Goal: Check status: Check status

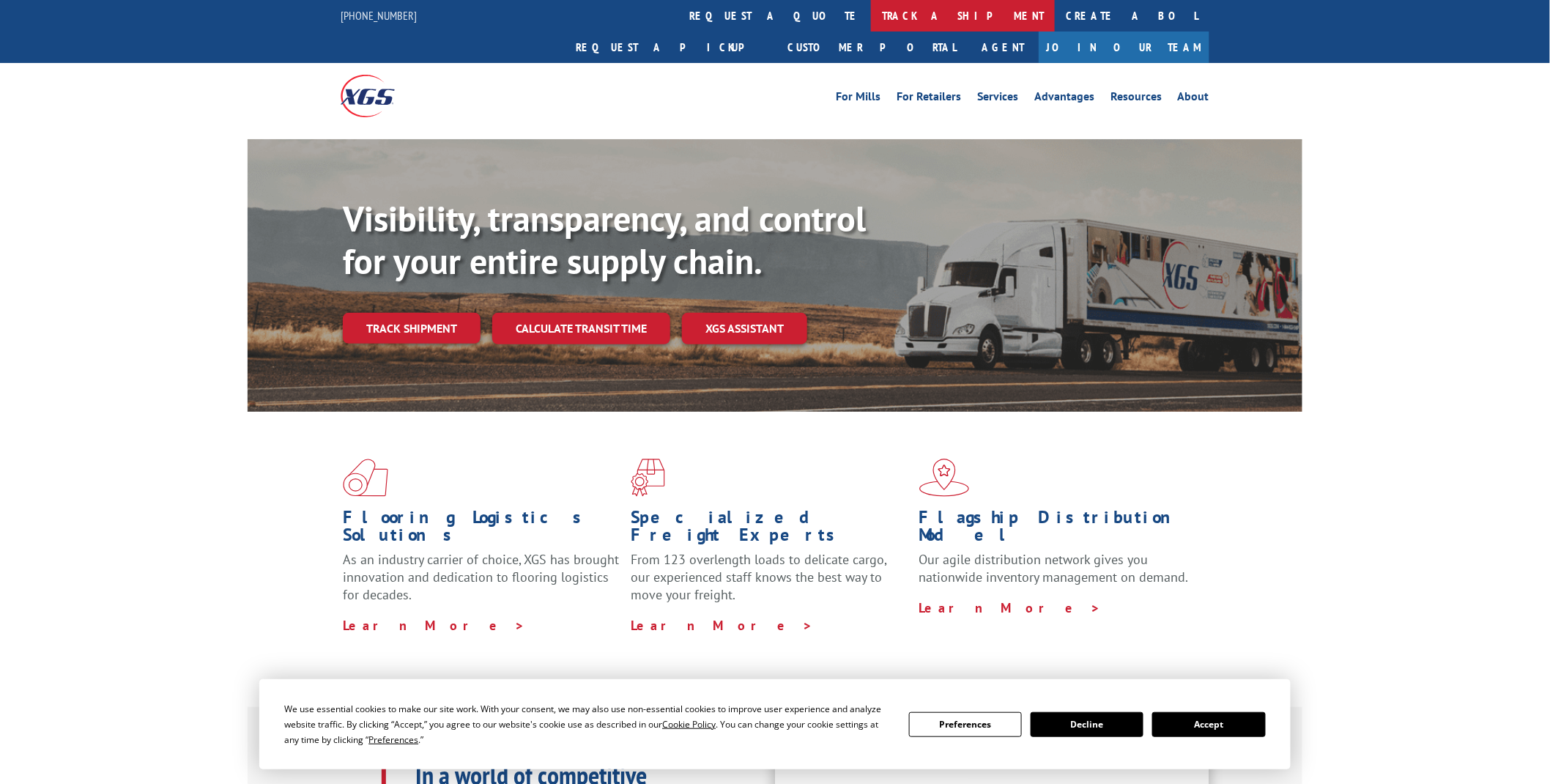
click at [871, 15] on link "track a shipment" at bounding box center [963, 15] width 184 height 31
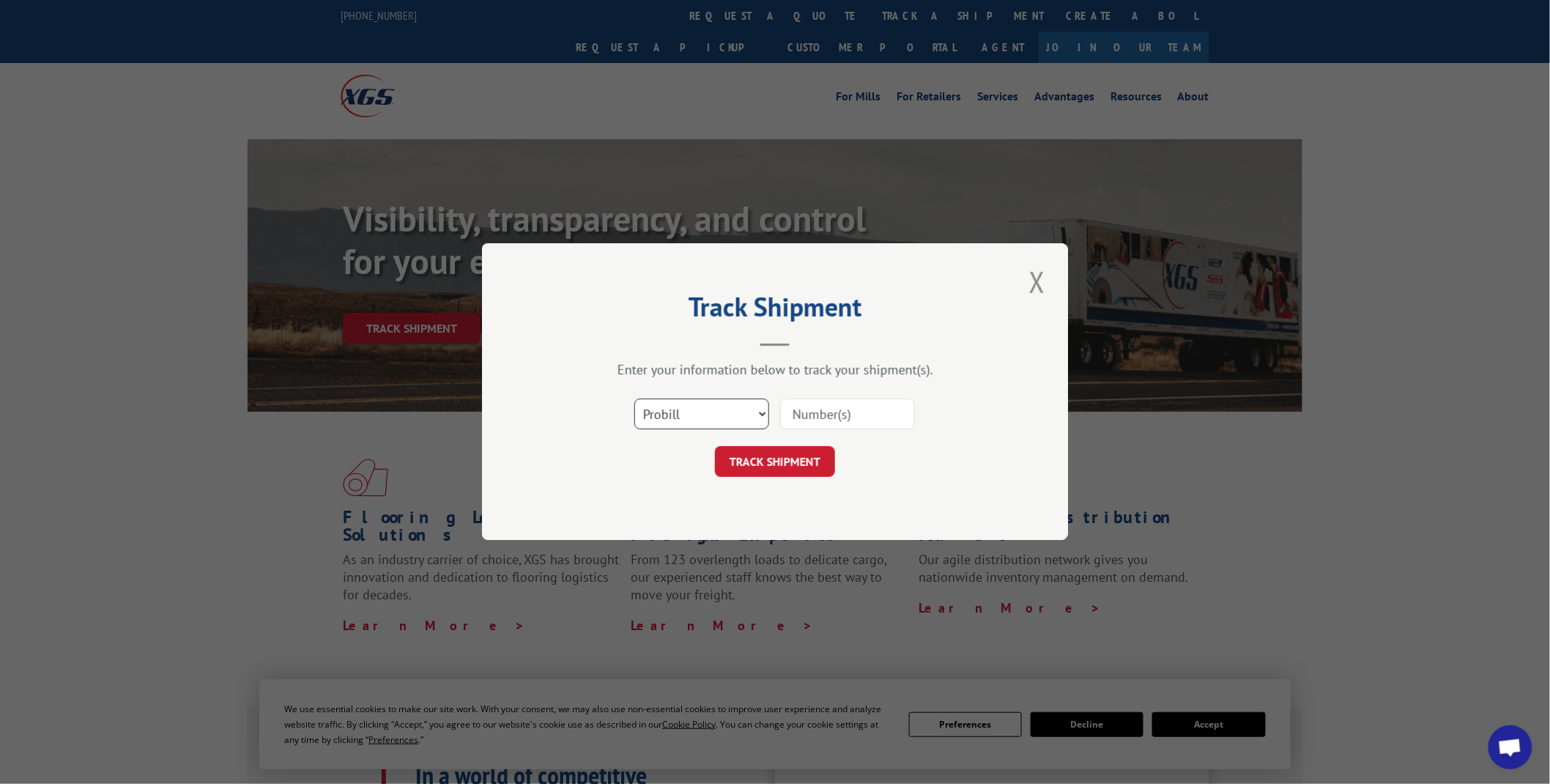
click at [765, 413] on select "Select category... Probill BOL PO" at bounding box center [701, 414] width 135 height 31
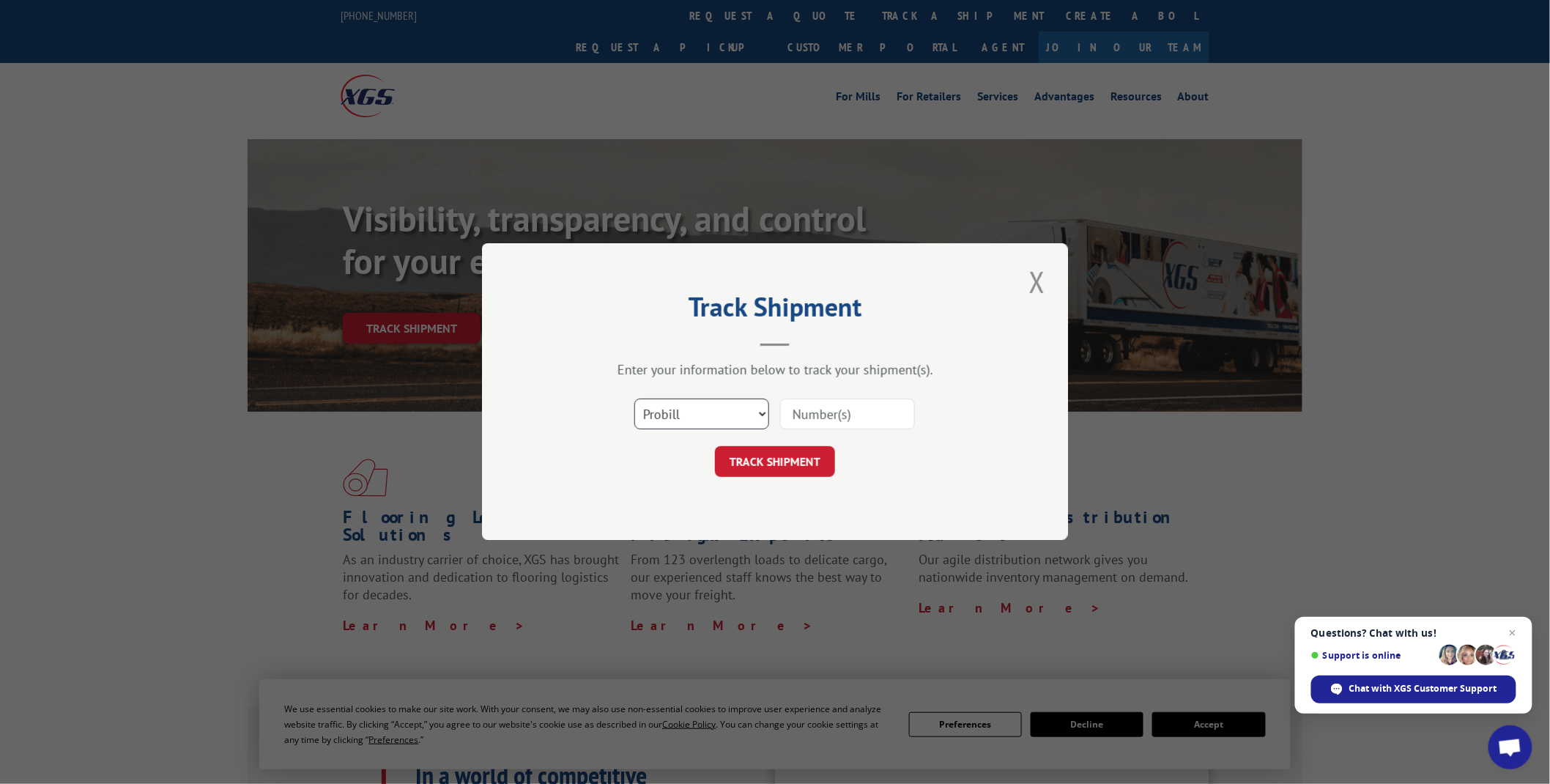
select select "bol"
click at [634, 399] on select "Select category... Probill BOL PO" at bounding box center [701, 414] width 135 height 31
click at [835, 412] on input at bounding box center [847, 414] width 135 height 31
type input "04509923"
click button "TRACK SHIPMENT" at bounding box center [775, 462] width 120 height 31
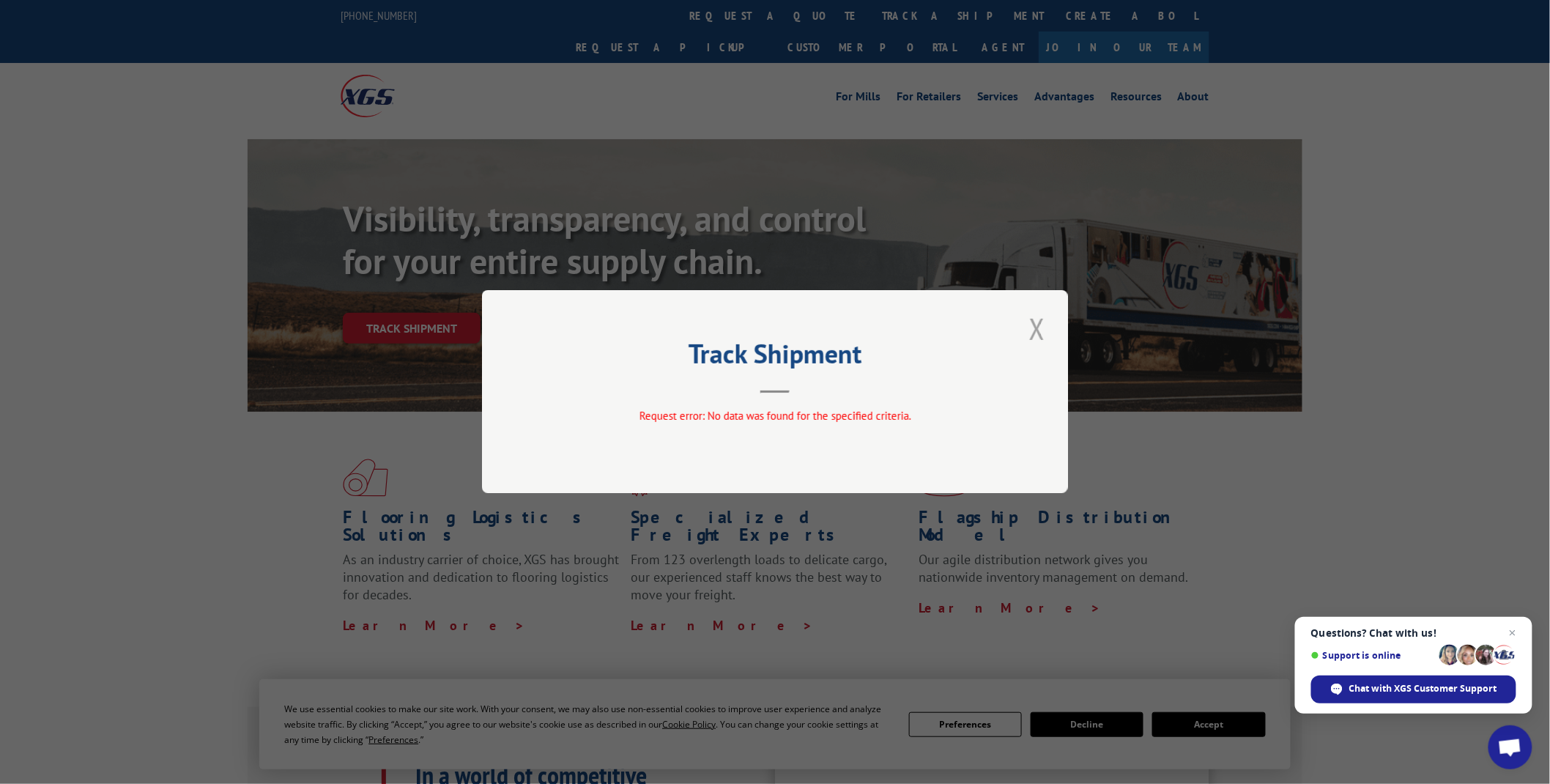
click at [1042, 332] on button "Close modal" at bounding box center [1037, 328] width 25 height 40
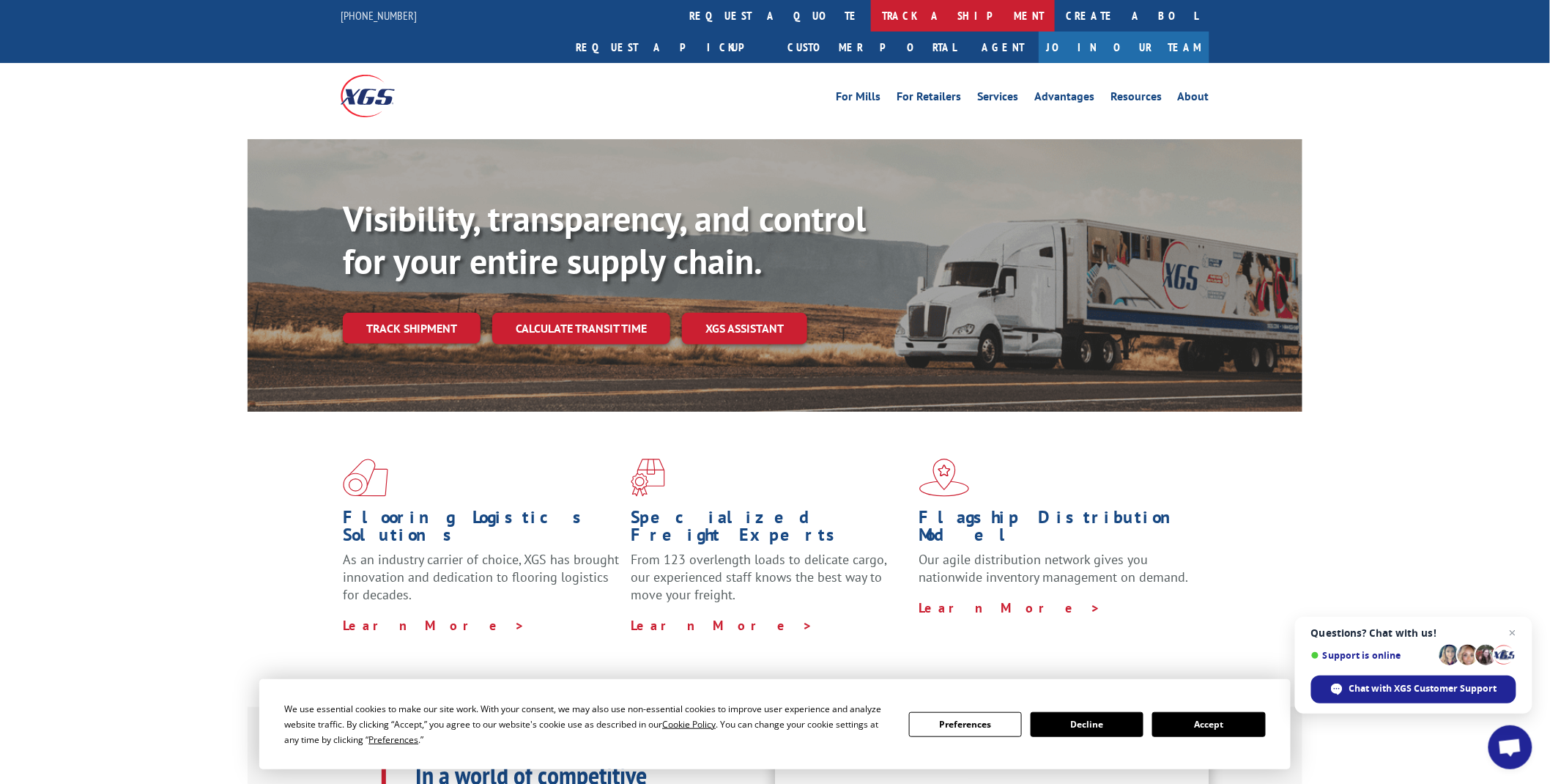
click at [871, 11] on link "track a shipment" at bounding box center [963, 15] width 184 height 31
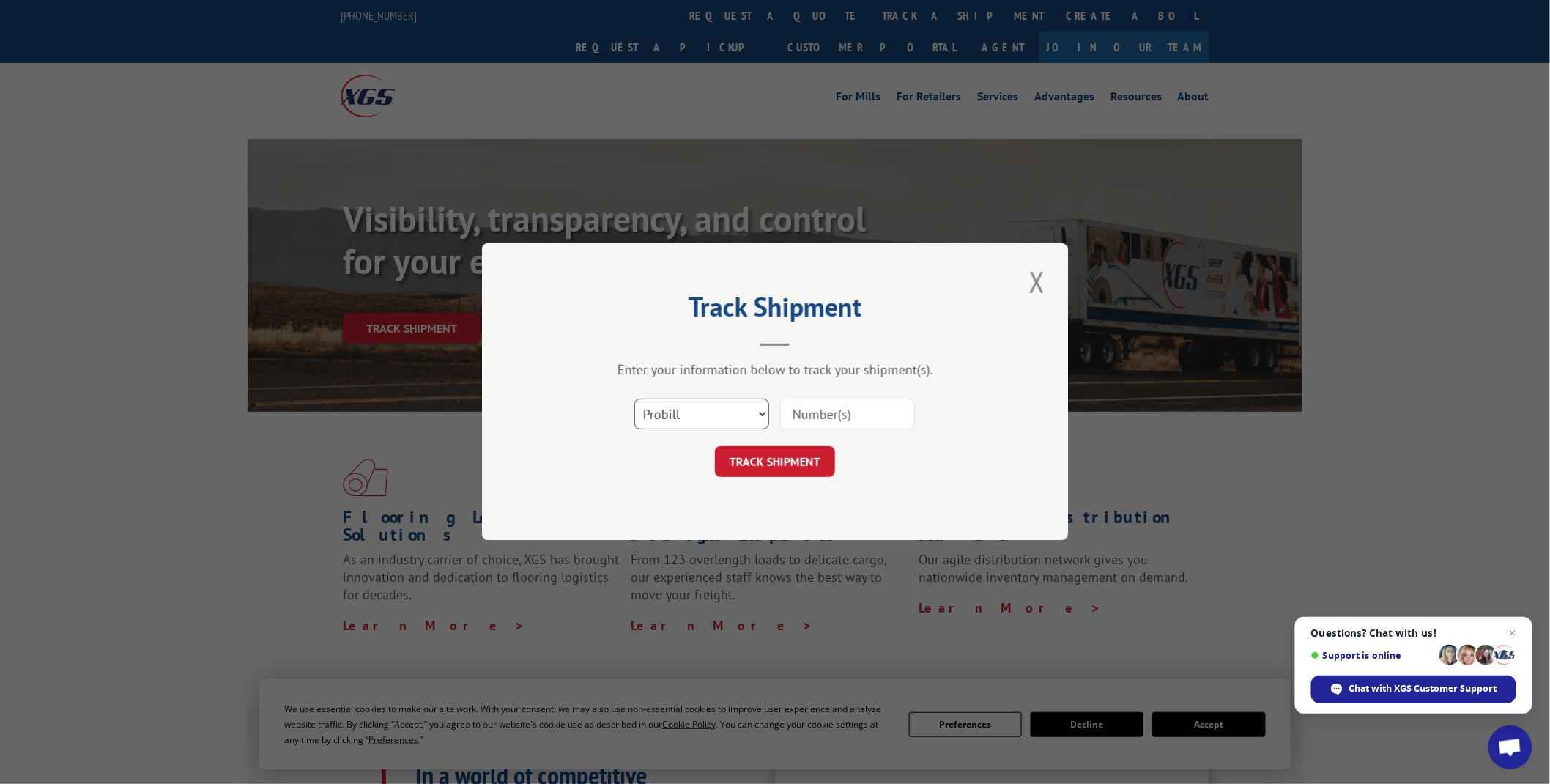
click at [764, 414] on select "Select category... Probill BOL PO" at bounding box center [701, 414] width 135 height 31
select select "po"
click at [634, 399] on select "Select category... Probill BOL PO" at bounding box center [701, 414] width 135 height 31
click at [839, 412] on input at bounding box center [847, 414] width 135 height 31
type input "04509923"
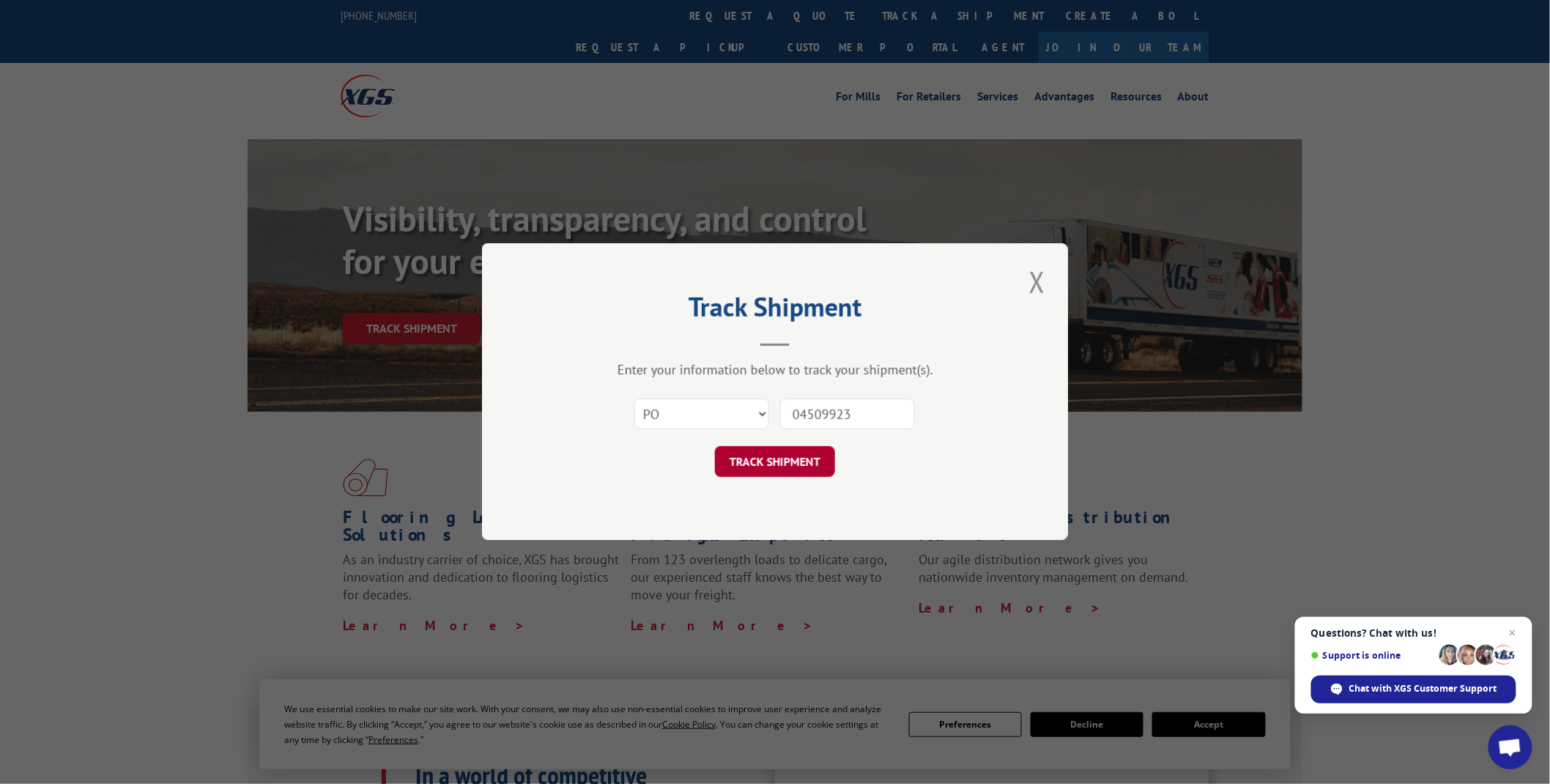
click at [798, 464] on button "TRACK SHIPMENT" at bounding box center [775, 462] width 120 height 31
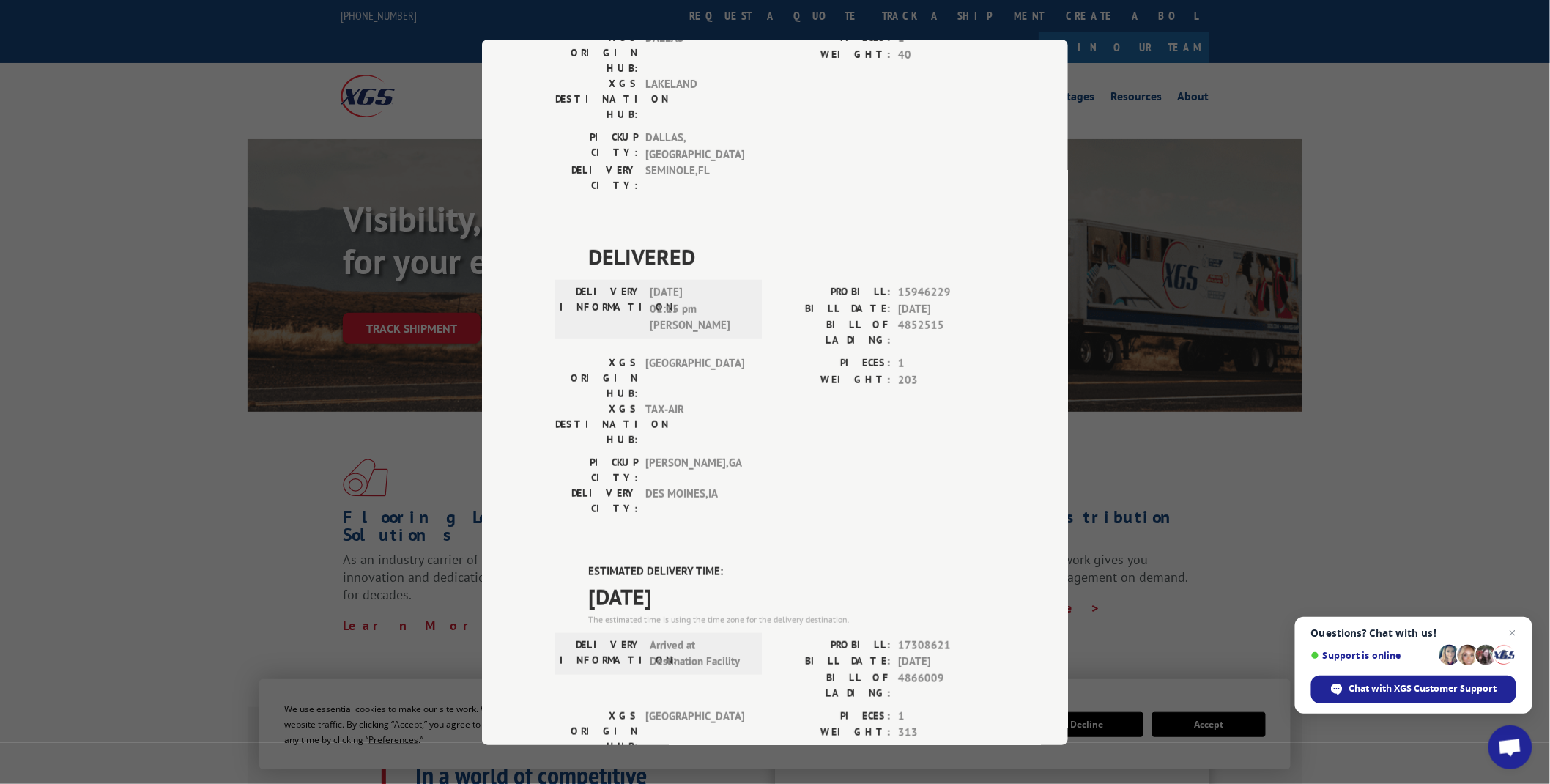
scroll to position [244, 0]
click at [588, 562] on label "ESTIMATED DELIVERY TIME:" at bounding box center [791, 570] width 406 height 17
drag, startPoint x: 582, startPoint y: 398, endPoint x: 603, endPoint y: 414, distance: 26.7
click at [603, 562] on div "ESTIMATED DELIVERY TIME: [DATE] The estimated time is using the time zone for t…" at bounding box center [791, 593] width 406 height 63
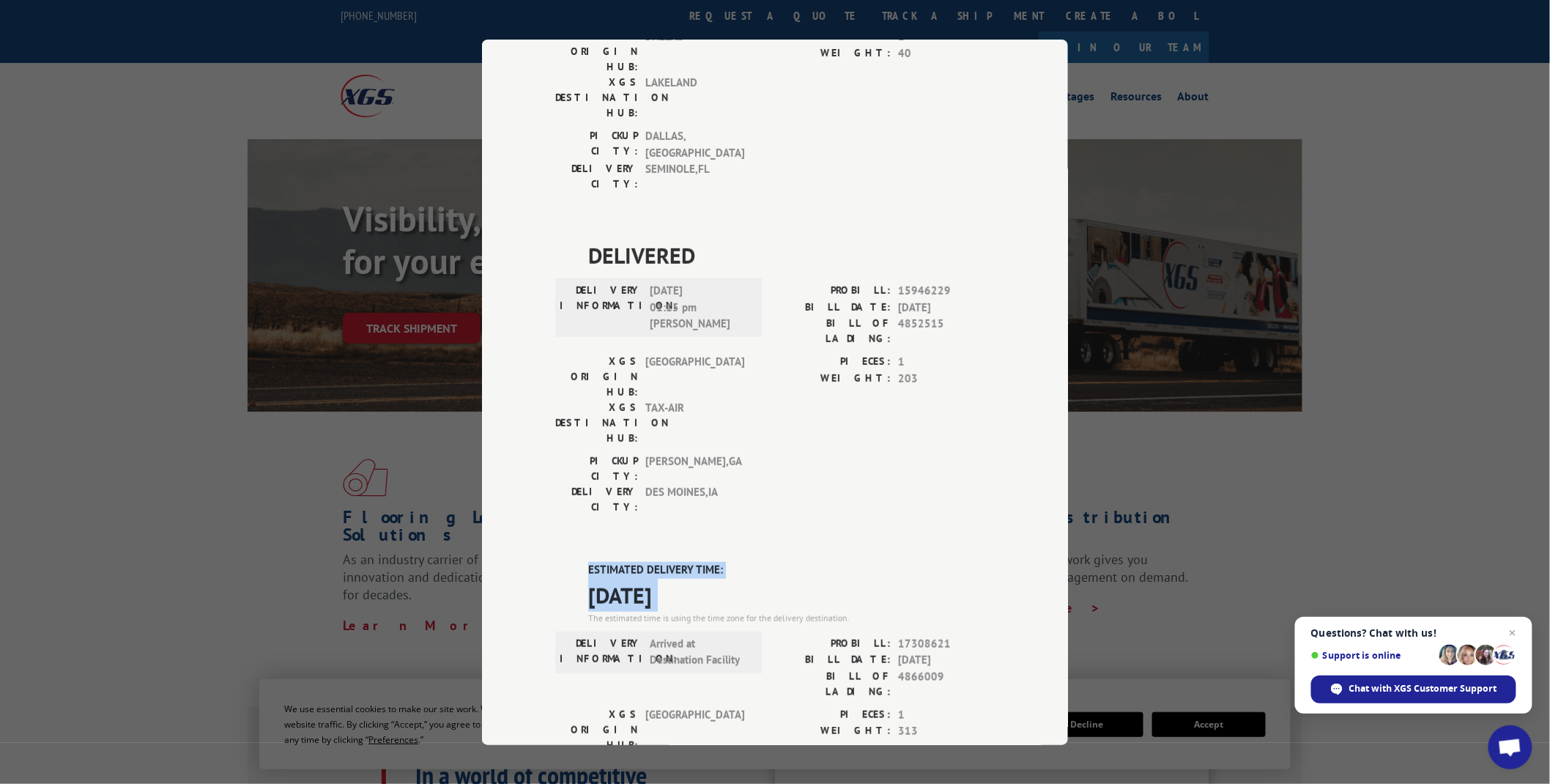
copy div "ESTIMATED DELIVERY TIME: [DATE]"
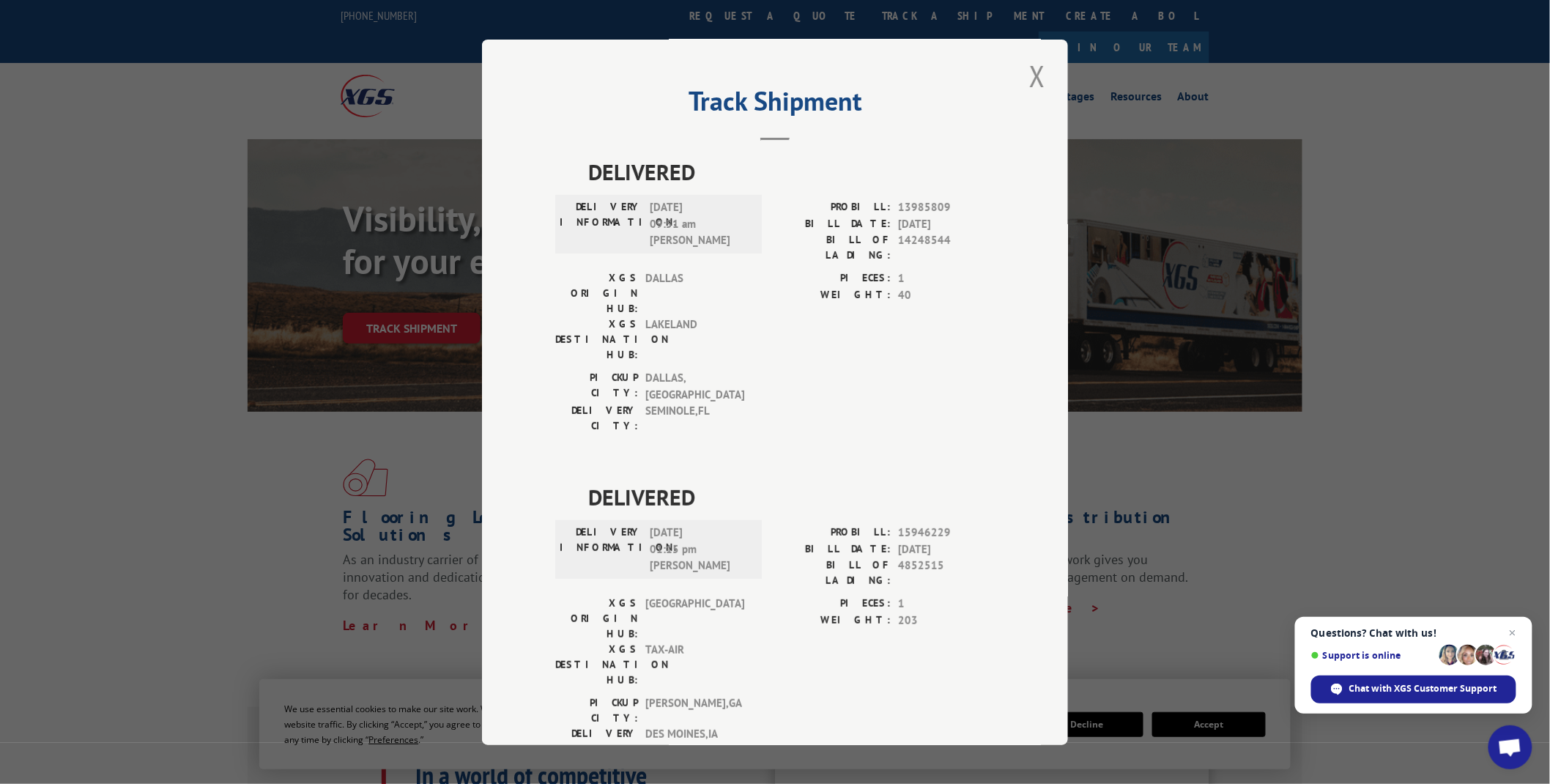
scroll to position [0, 0]
click at [1030, 75] on button "Close modal" at bounding box center [1037, 78] width 25 height 40
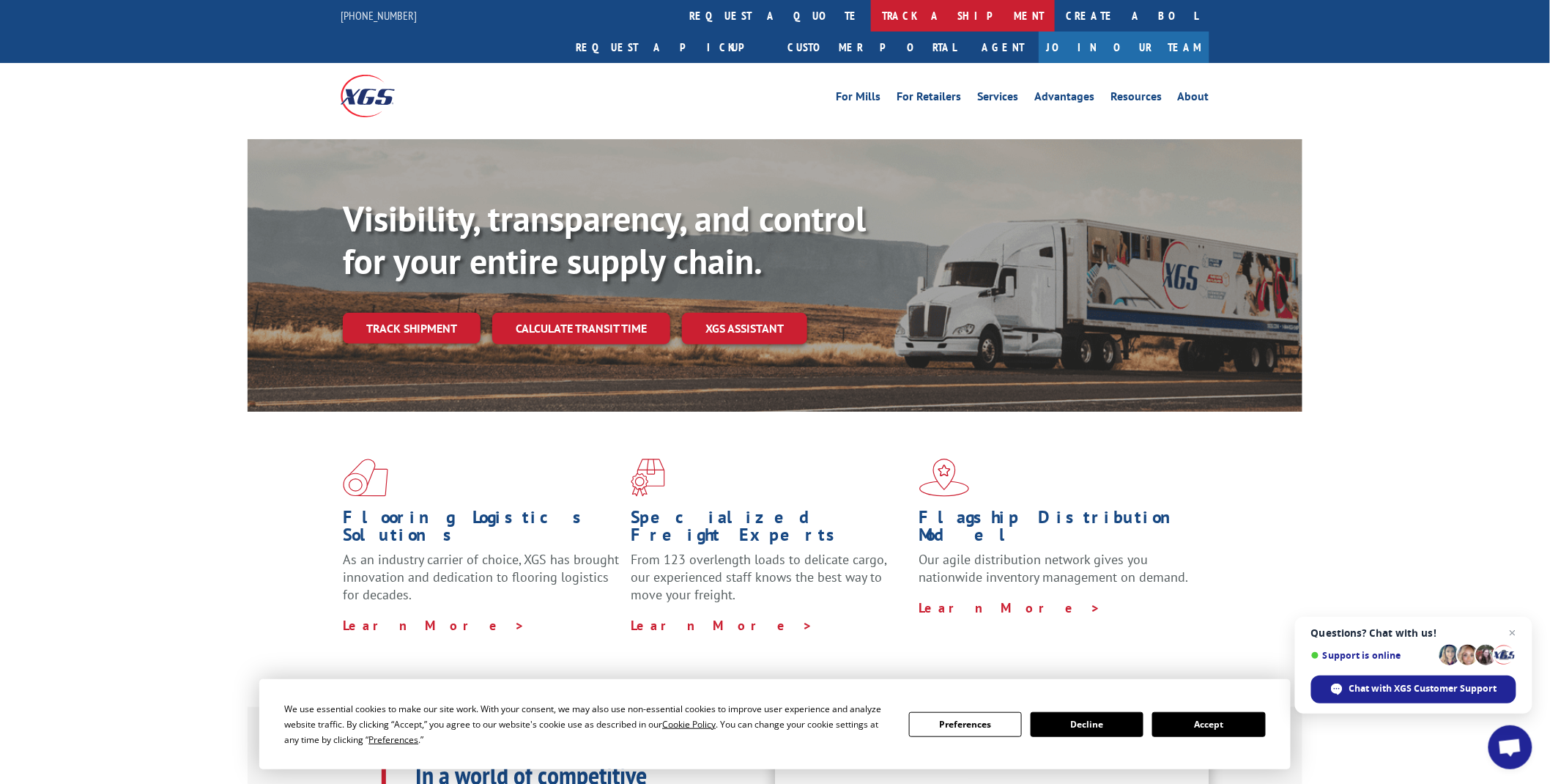
click at [871, 18] on link "track a shipment" at bounding box center [963, 15] width 184 height 31
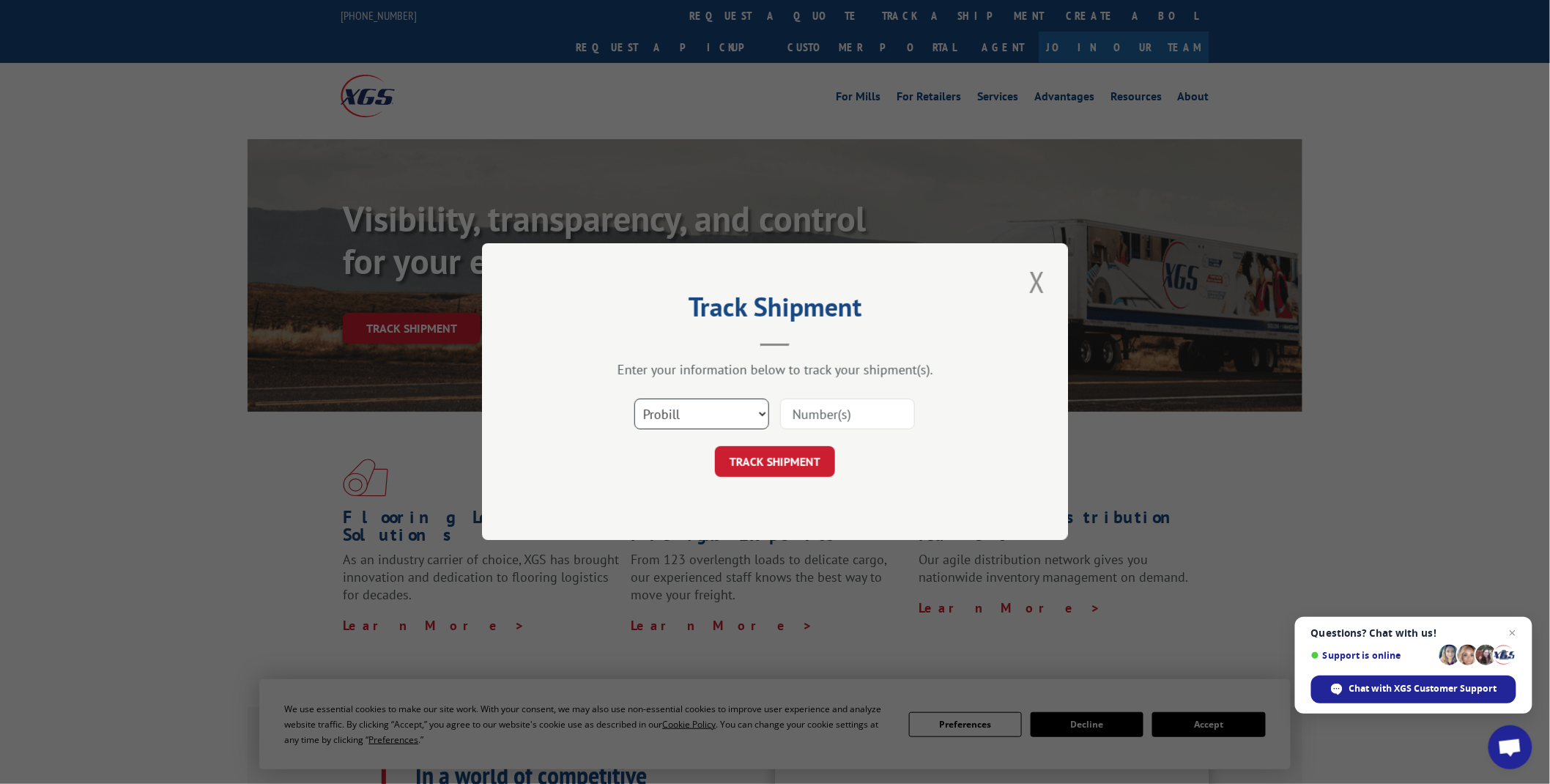
click at [762, 410] on select "Select category... Probill BOL PO" at bounding box center [701, 414] width 135 height 31
select select "po"
click at [634, 399] on select "Select category... Probill BOL PO" at bounding box center [701, 414] width 135 height 31
click at [831, 418] on input at bounding box center [847, 414] width 135 height 31
type input "04509934"
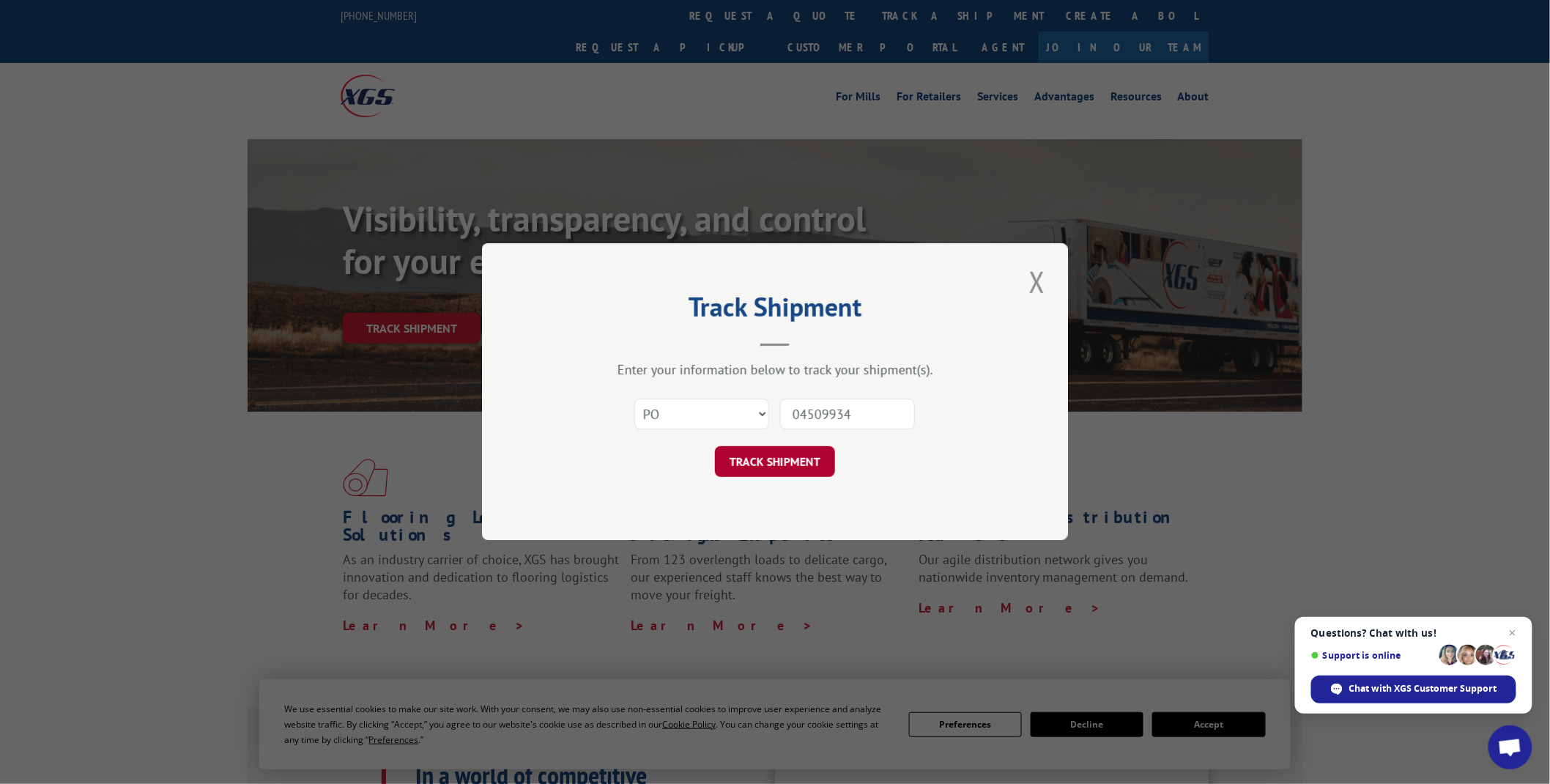
click at [786, 461] on button "TRACK SHIPMENT" at bounding box center [775, 462] width 120 height 31
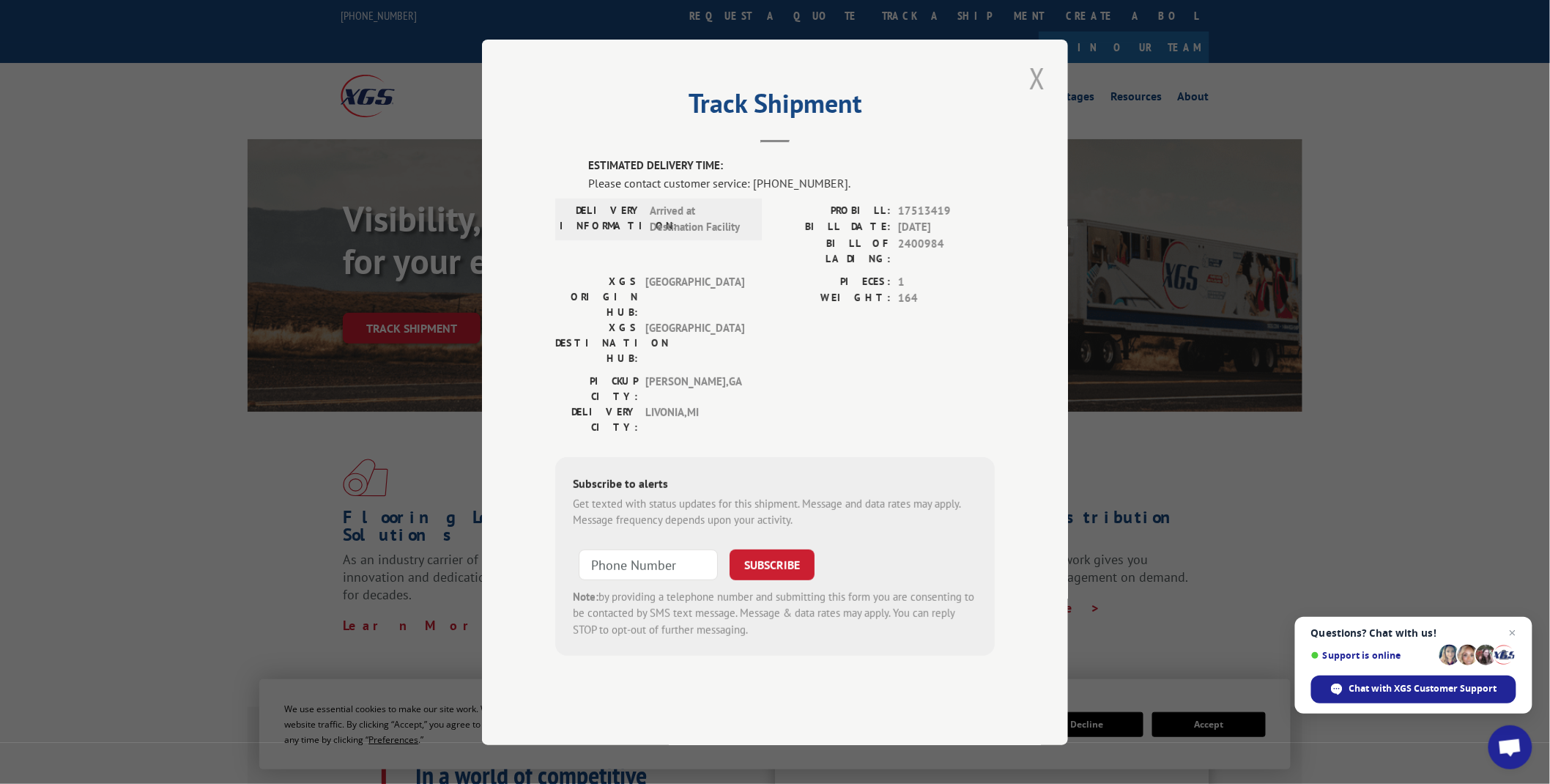
click at [1042, 98] on button "Close modal" at bounding box center [1037, 78] width 25 height 40
